Goal: Check status: Check status

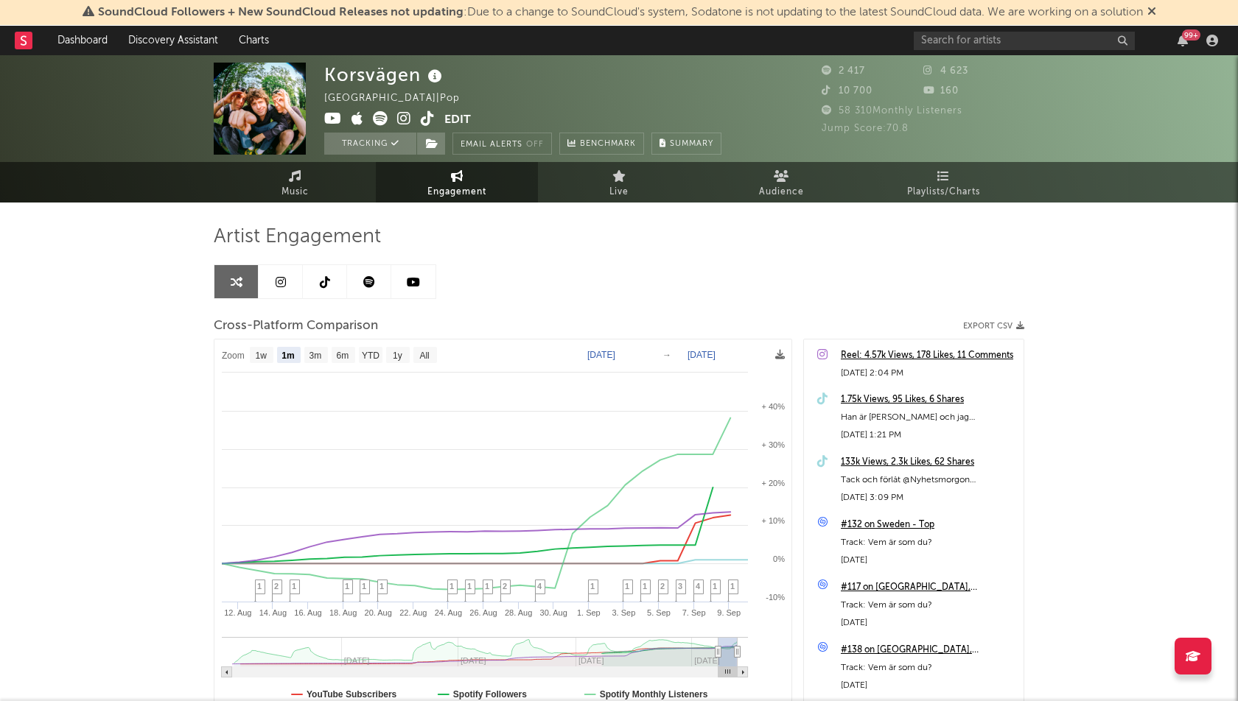
select select "1m"
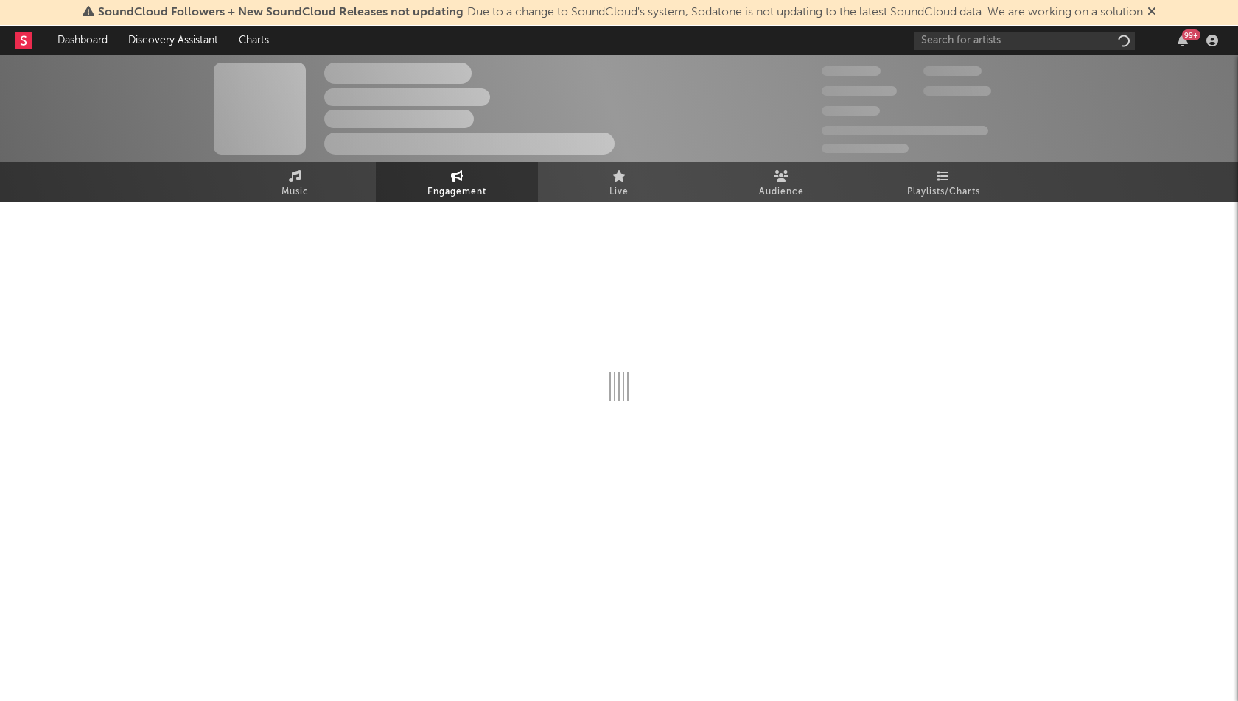
select select "1w"
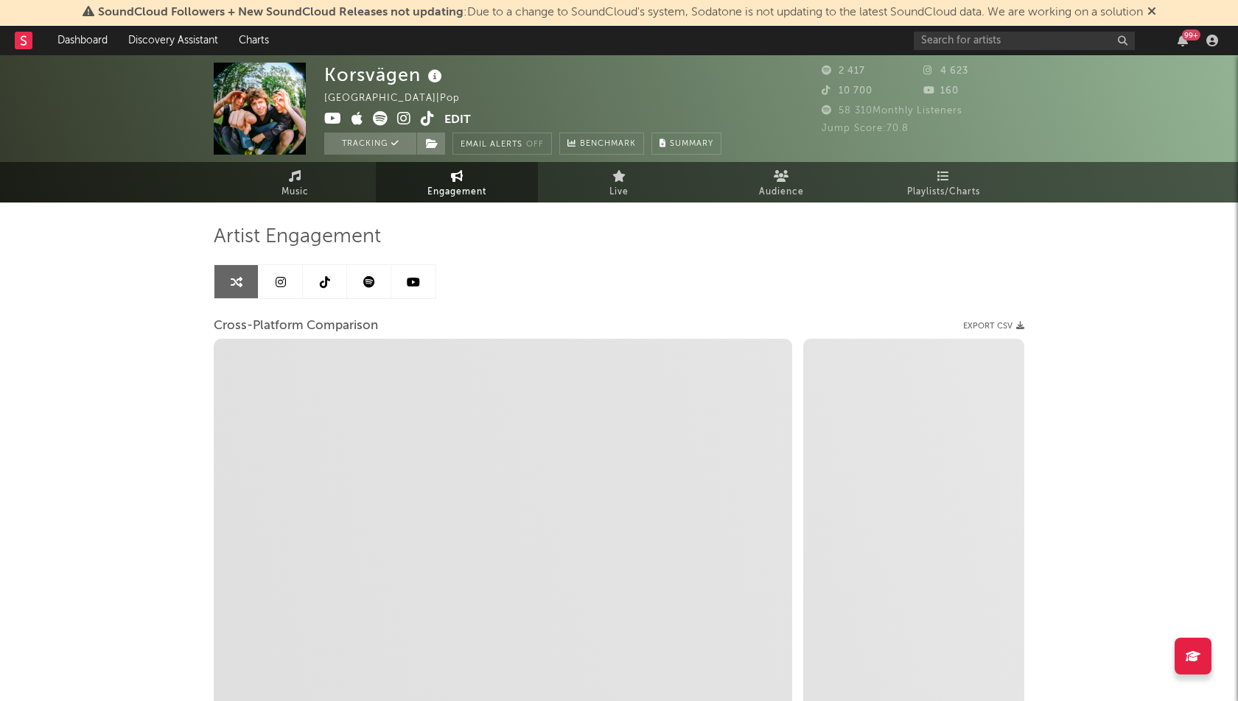
select select "1m"
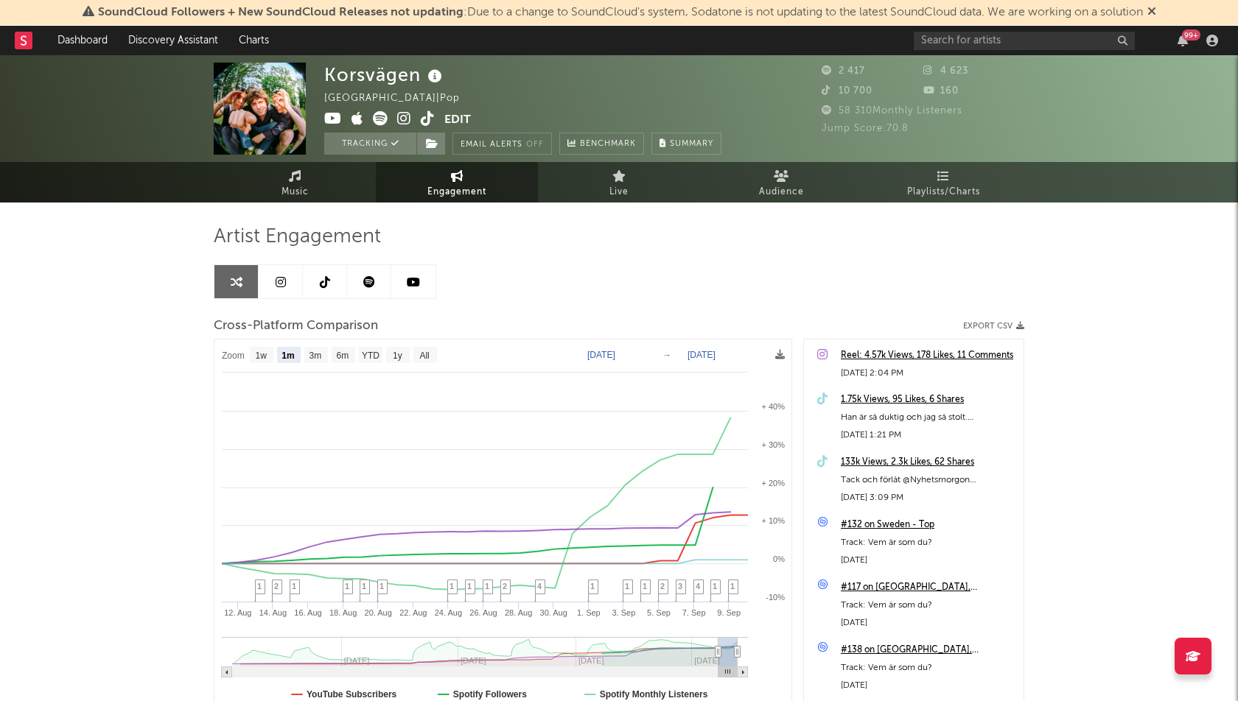
select select "1m"
click at [71, 38] on link "Dashboard" at bounding box center [82, 40] width 71 height 29
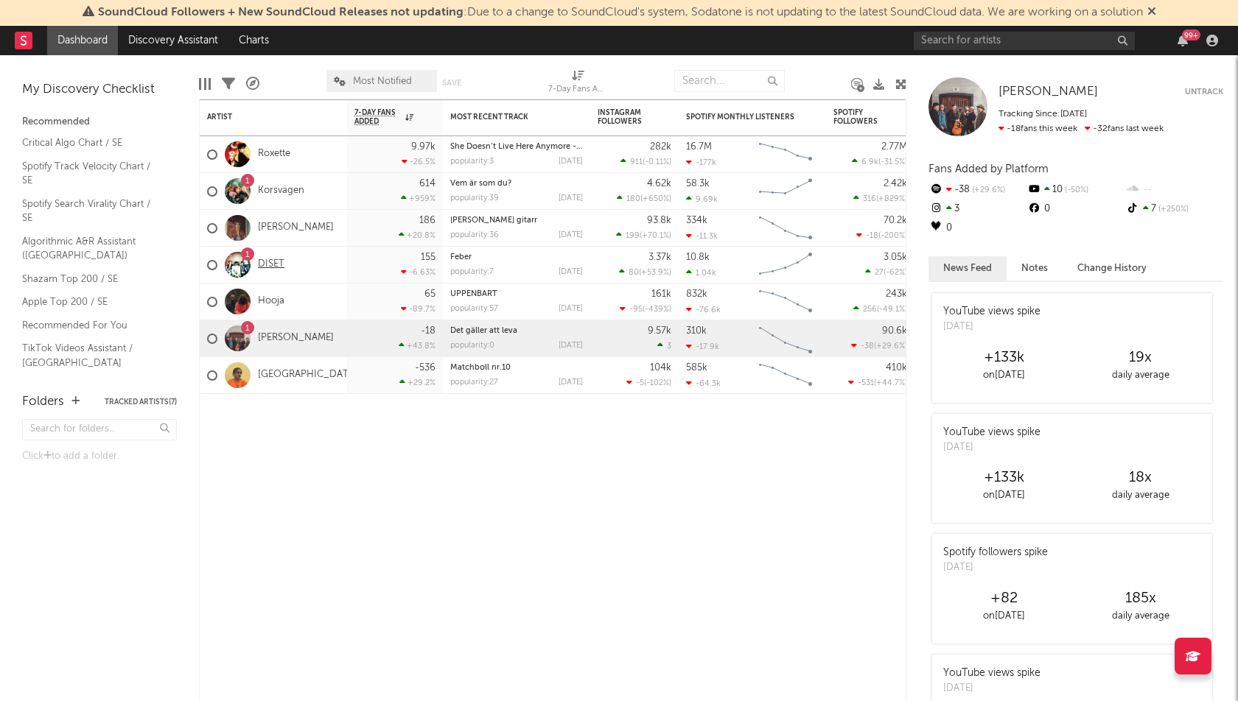
click at [276, 259] on link "DISET" at bounding box center [271, 265] width 27 height 13
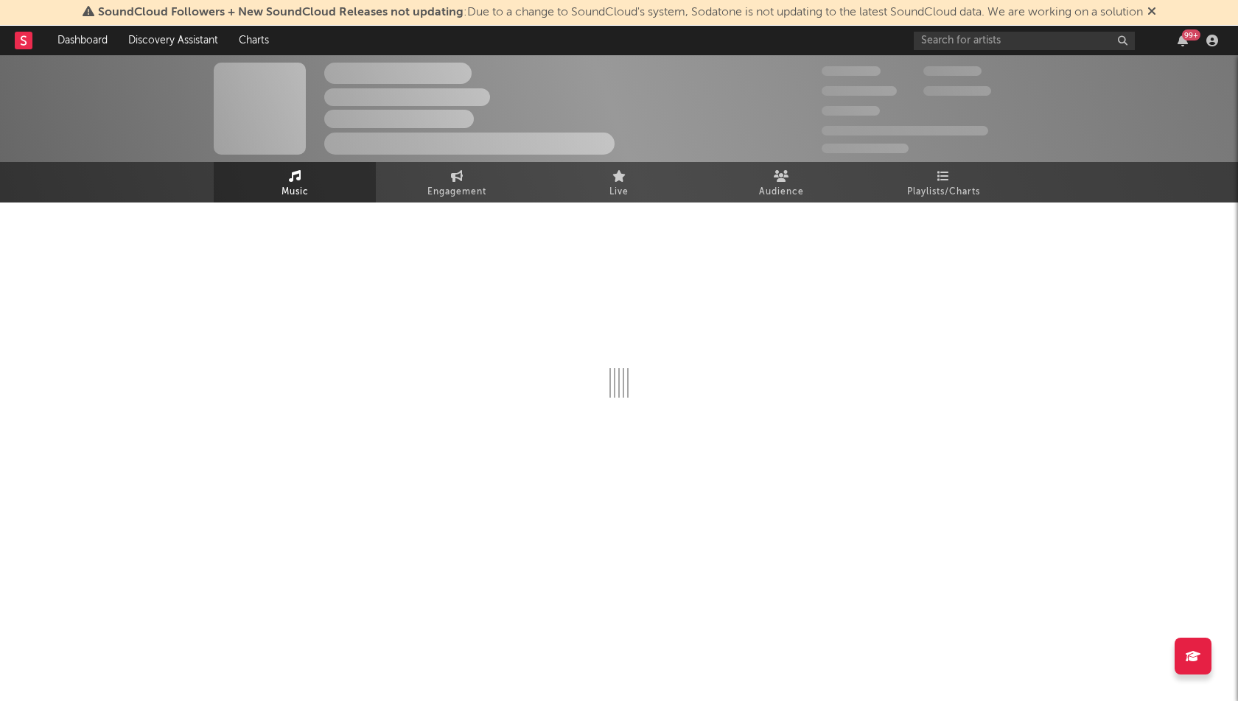
select select "6m"
